Goal: Obtain resource: Obtain resource

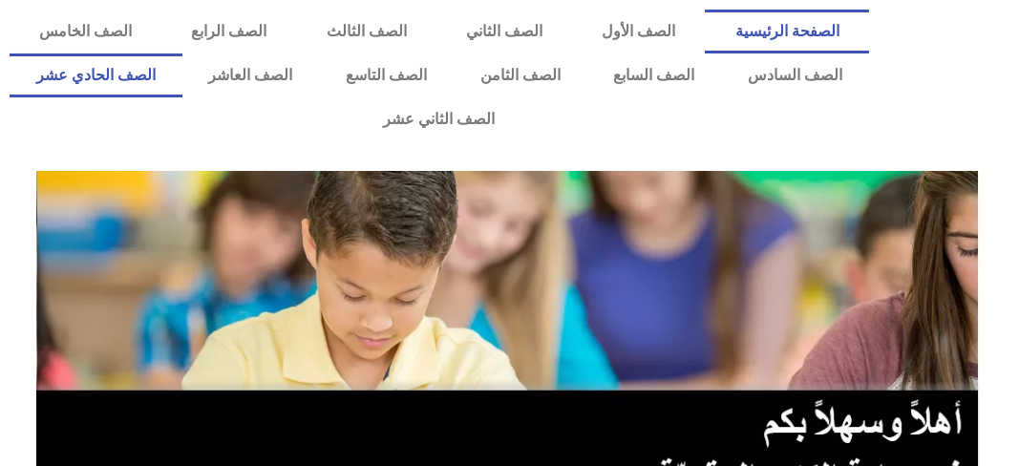
click at [86, 58] on link "الصف الحادي عشر" at bounding box center [96, 75] width 173 height 44
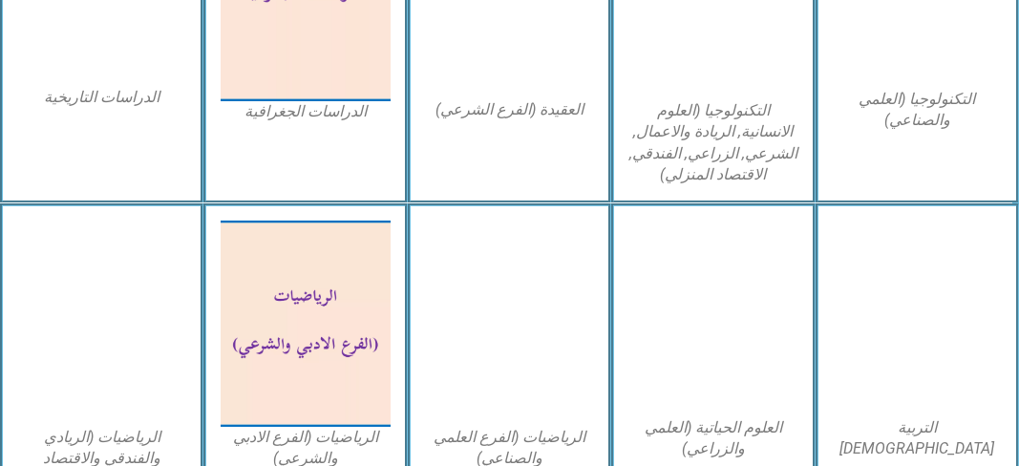
scroll to position [1146, 0]
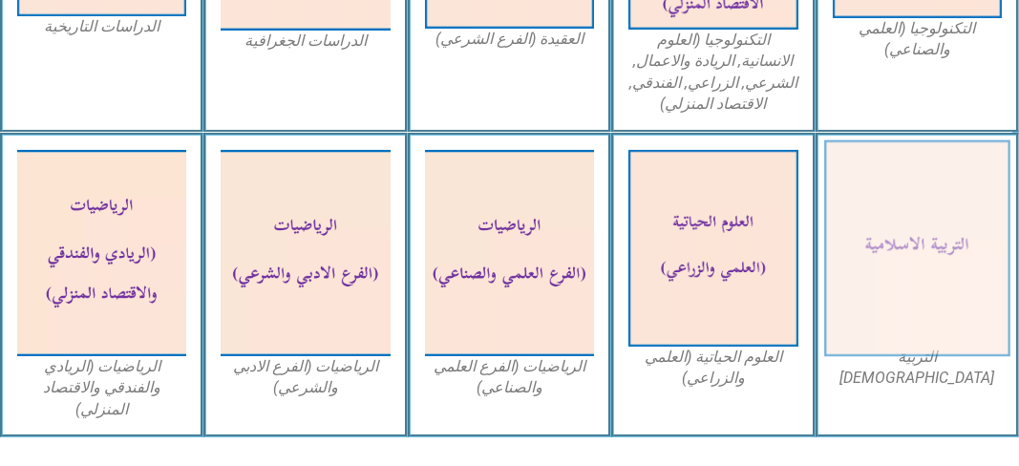
click at [887, 194] on img at bounding box center [917, 247] width 186 height 217
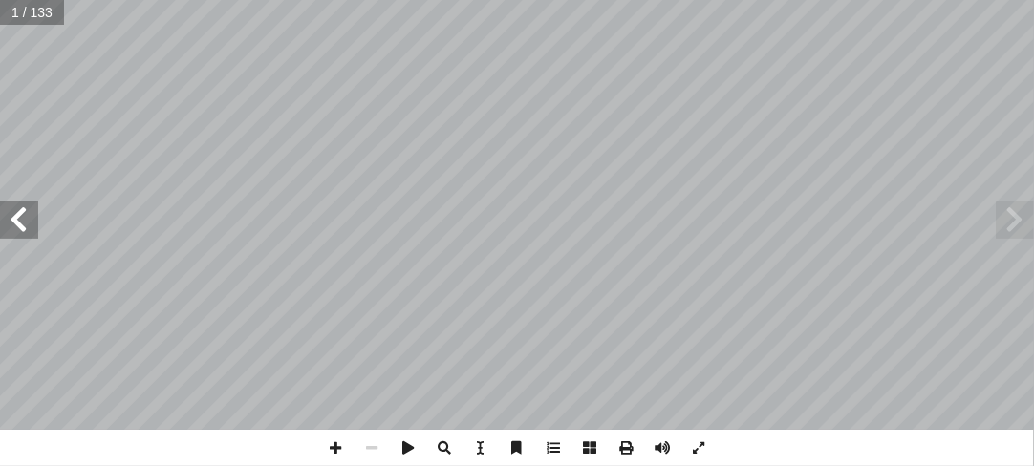
click at [13, 222] on span at bounding box center [19, 220] width 38 height 38
click at [13, 223] on span at bounding box center [19, 220] width 38 height 38
click at [23, 219] on span at bounding box center [19, 220] width 38 height 38
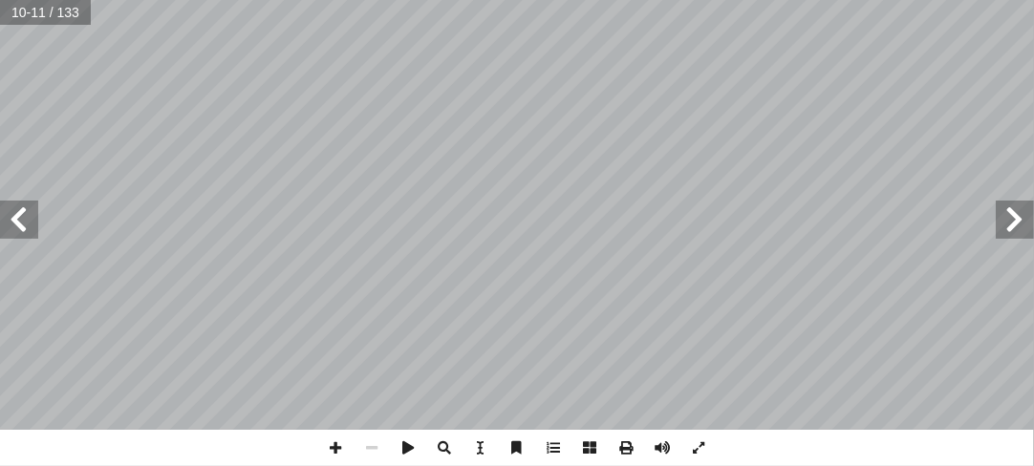
click at [1024, 218] on span at bounding box center [1014, 220] width 38 height 38
click at [26, 212] on span at bounding box center [19, 220] width 38 height 38
click at [17, 224] on span at bounding box center [19, 220] width 38 height 38
click at [1026, 217] on span at bounding box center [1014, 220] width 38 height 38
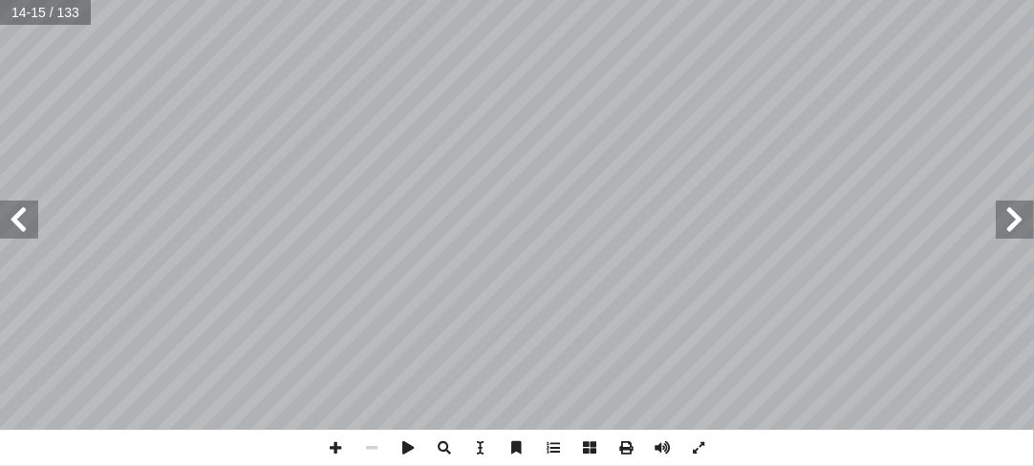
click at [1005, 217] on span at bounding box center [1014, 220] width 38 height 38
click at [594, 448] on span at bounding box center [589, 448] width 36 height 36
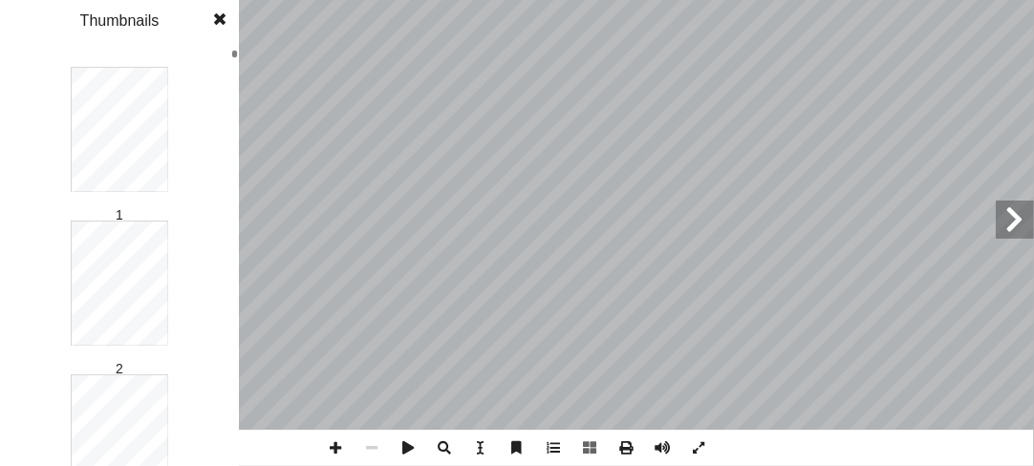
click at [221, 7] on span at bounding box center [220, 19] width 34 height 38
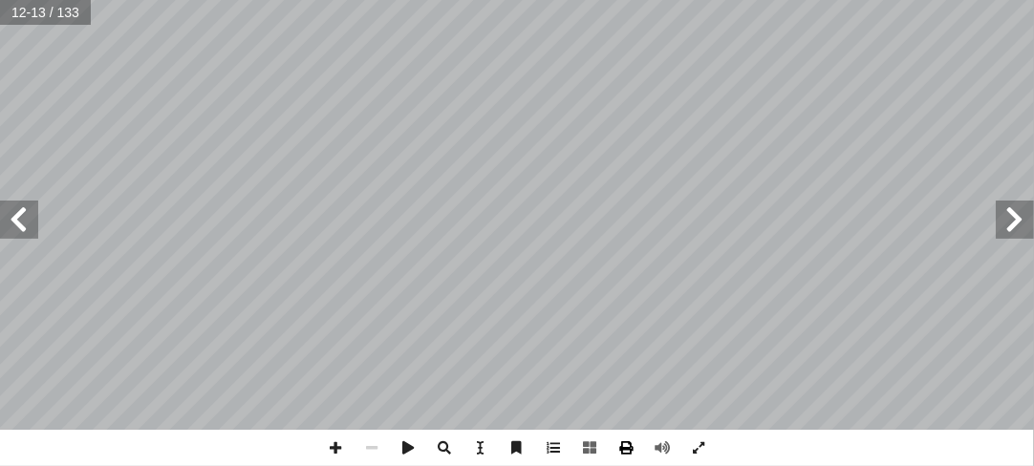
click at [628, 448] on span at bounding box center [626, 448] width 36 height 36
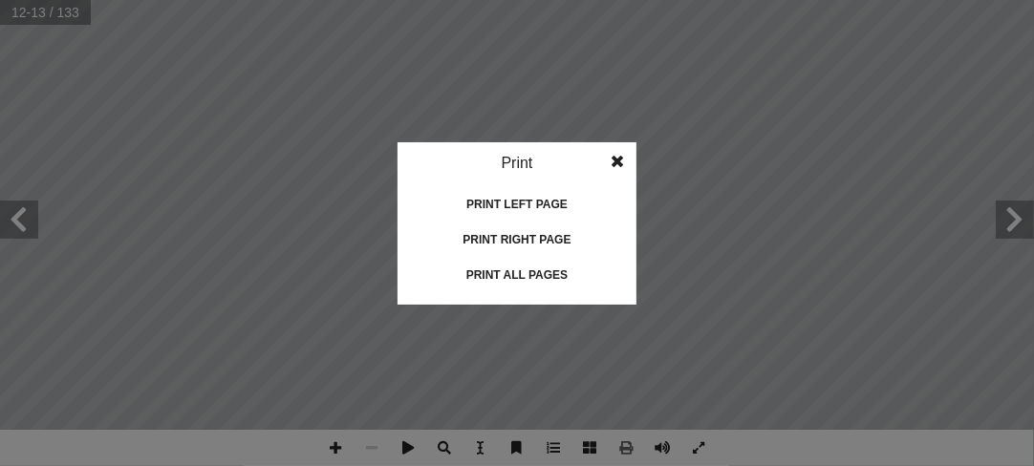
click at [559, 276] on div "Print all pages" at bounding box center [516, 275] width 191 height 31
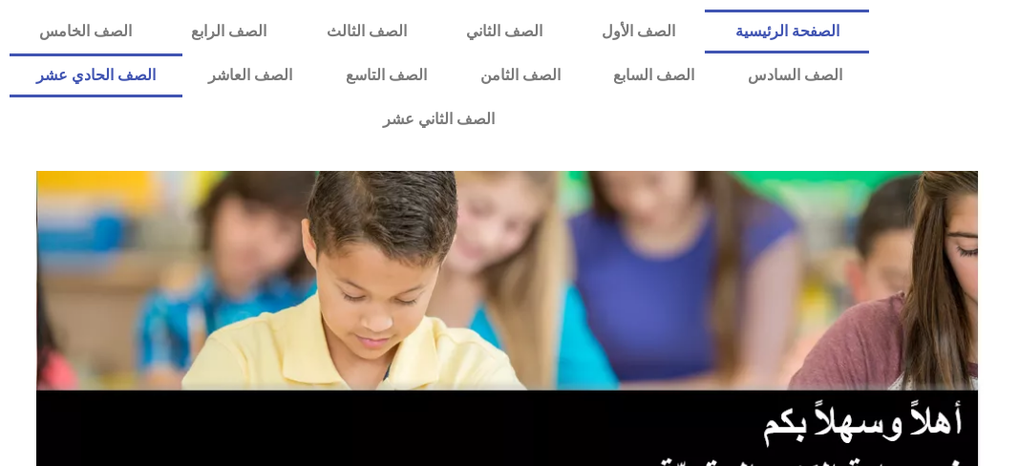
click at [182, 70] on link "الصف الحادي عشر" at bounding box center [96, 75] width 173 height 44
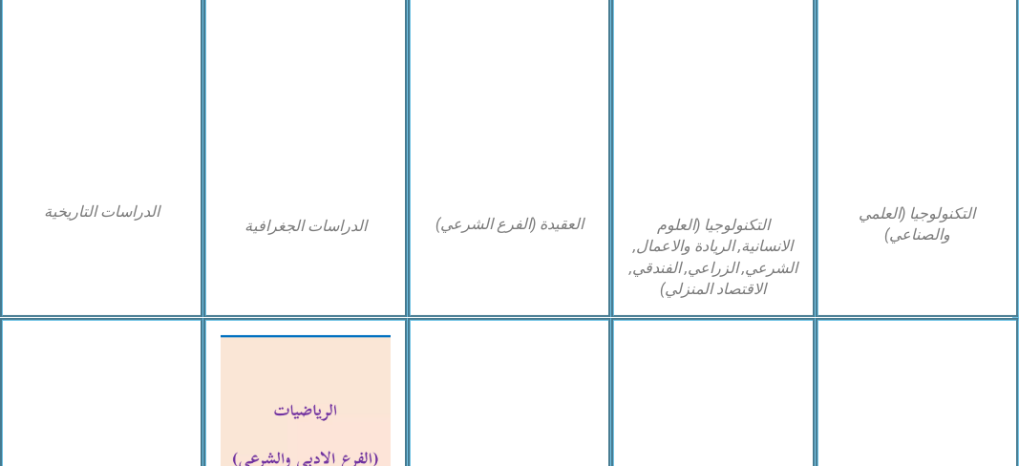
scroll to position [1051, 0]
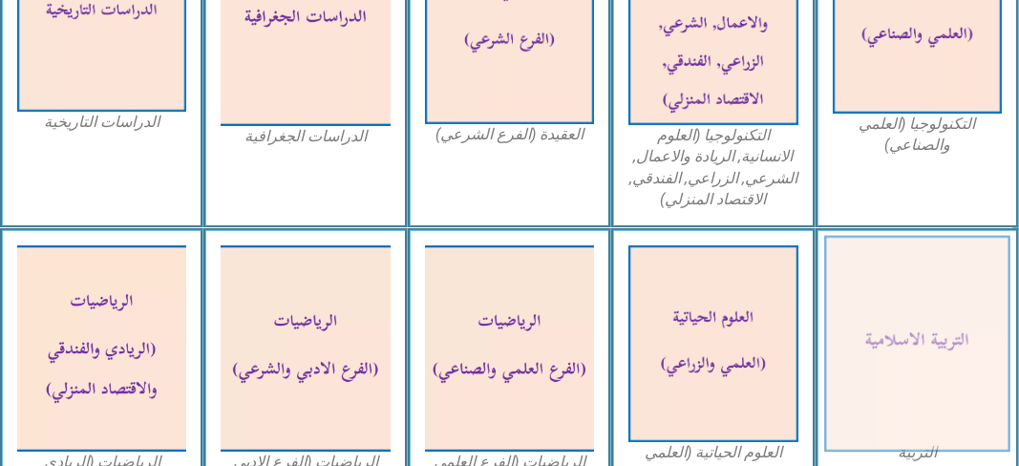
click at [948, 308] on img at bounding box center [917, 343] width 186 height 217
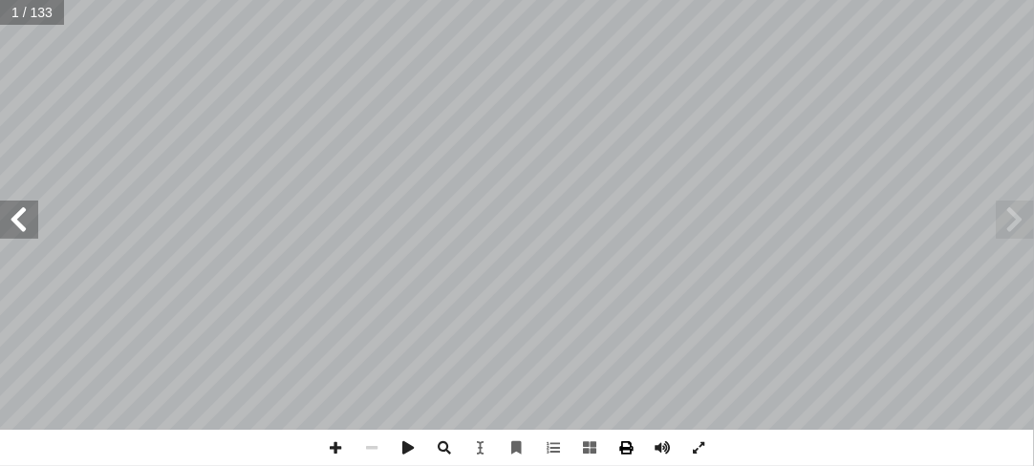
click at [622, 450] on span at bounding box center [626, 448] width 36 height 36
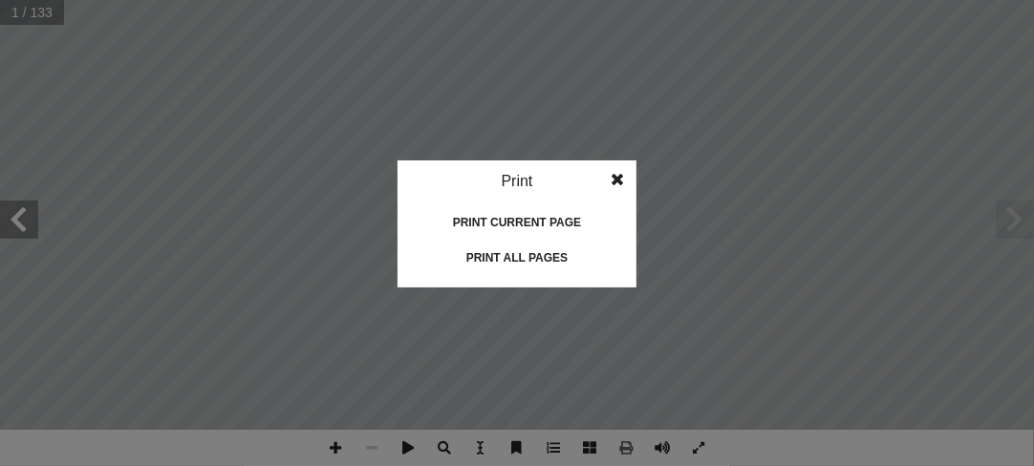
click at [517, 262] on div "Print all pages" at bounding box center [516, 258] width 191 height 31
